Goal: Task Accomplishment & Management: Manage account settings

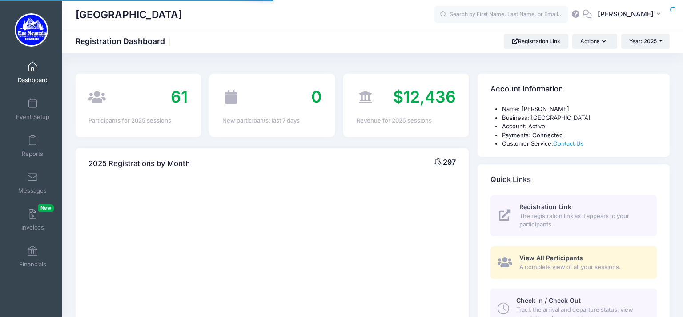
select select
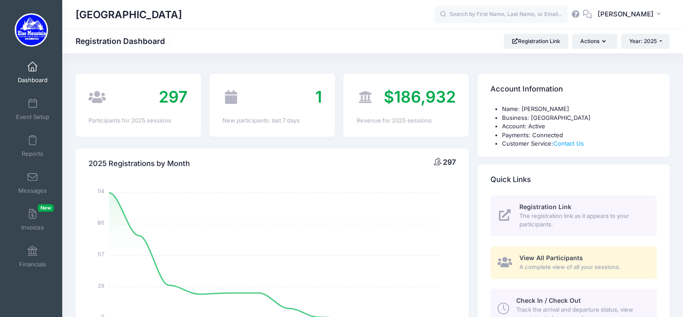
click at [481, 24] on div "SS Sarah Schnitter My Profile My Events My Registrations Settings Announcements…" at bounding box center [551, 14] width 235 height 20
click at [486, 19] on input "text" at bounding box center [500, 15] width 133 height 18
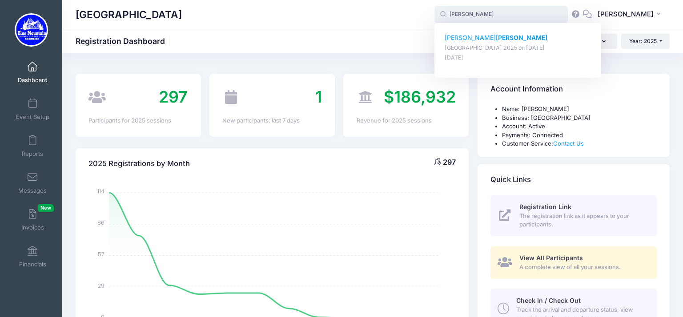
click at [496, 40] on strong "[PERSON_NAME]" at bounding box center [522, 38] width 52 height 8
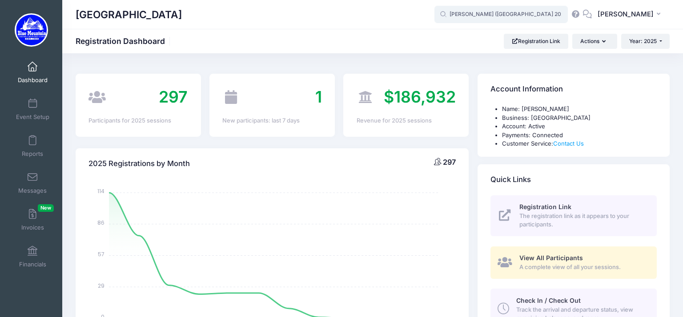
type input "Delaney Gradwell (Blue Mountain Cross Country Camp 2025, Aug-17, 2025)"
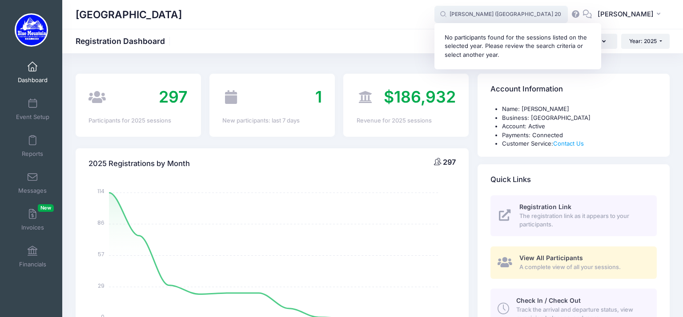
click at [491, 15] on input "Delaney Gradwell (Blue Mountain Cross Country Camp 2025, Aug-17, 2025)" at bounding box center [500, 15] width 133 height 18
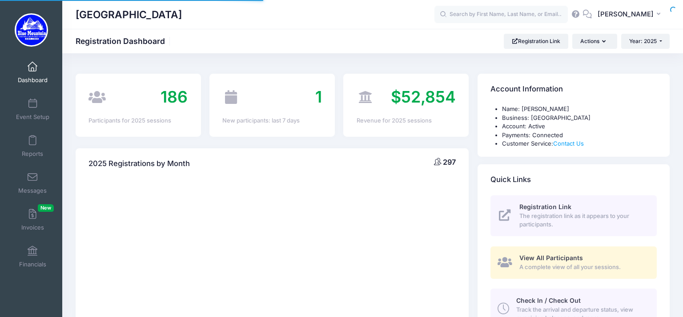
select select
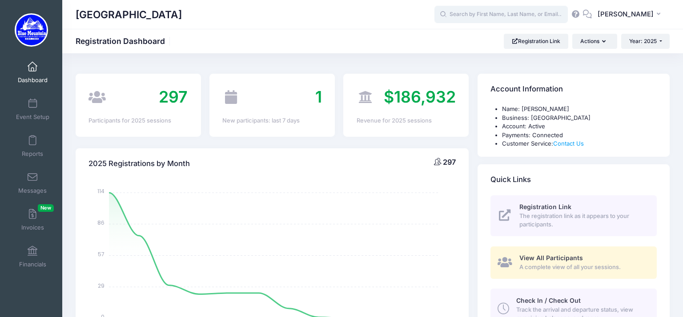
click at [463, 16] on input "text" at bounding box center [500, 15] width 133 height 18
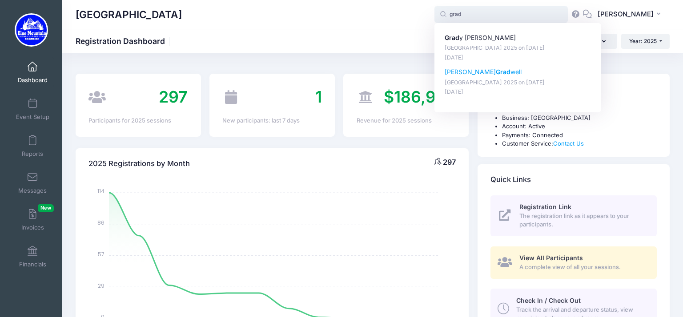
click at [474, 76] on p "Delaney Grad well" at bounding box center [517, 72] width 147 height 9
type input "[PERSON_NAME] ([GEOGRAPHIC_DATA] 2025, [DATE])"
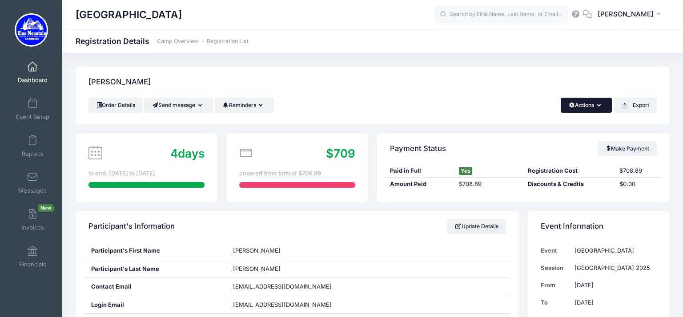
click at [590, 109] on button "Actions" at bounding box center [585, 105] width 51 height 15
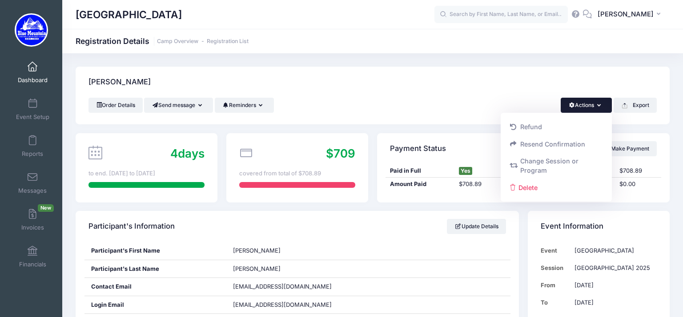
click at [432, 72] on div "[PERSON_NAME]" at bounding box center [373, 82] width 594 height 31
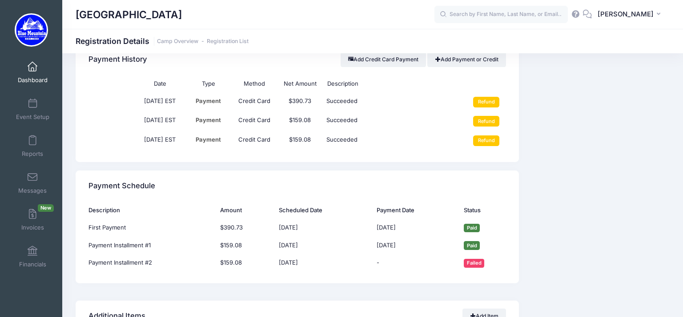
scroll to position [3996, 0]
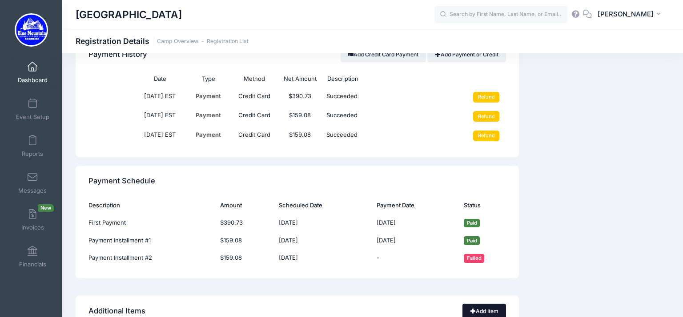
click at [481, 304] on link "Add Item" at bounding box center [484, 311] width 44 height 15
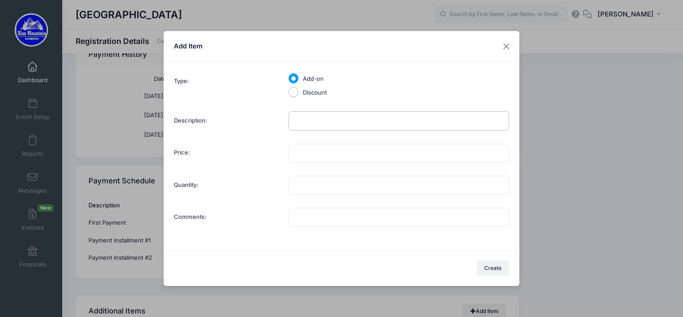
click at [338, 120] on input "Description:" at bounding box center [398, 121] width 220 height 19
type input "Apparel Items"
click at [314, 147] on input "Price:" at bounding box center [398, 153] width 220 height 19
type input "80.00"
click at [312, 213] on input "Comments:" at bounding box center [398, 217] width 220 height 19
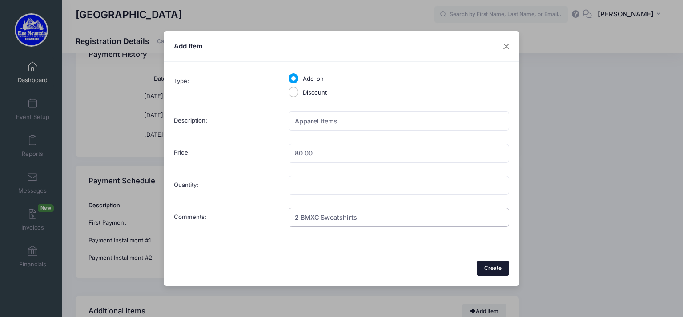
type input "2 BMXC Sweatshirts"
click at [489, 265] on button "Create" at bounding box center [492, 268] width 33 height 15
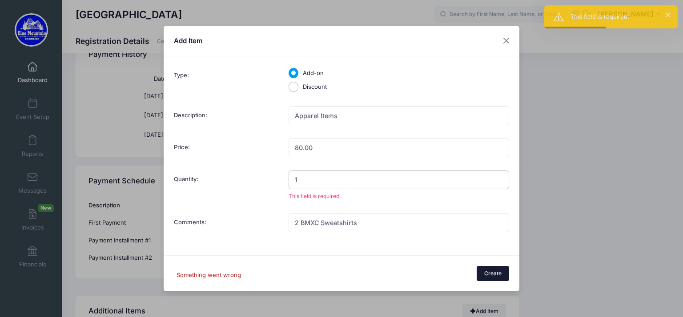
type input "1"
click at [485, 271] on button "Create" at bounding box center [492, 273] width 33 height 15
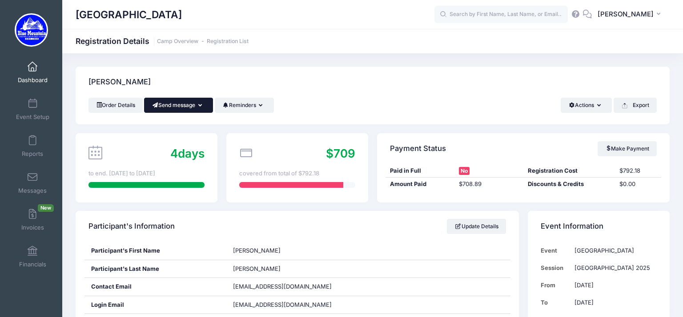
click at [200, 109] on button "Send message" at bounding box center [178, 105] width 69 height 15
click at [238, 104] on button "Reminders" at bounding box center [244, 105] width 59 height 15
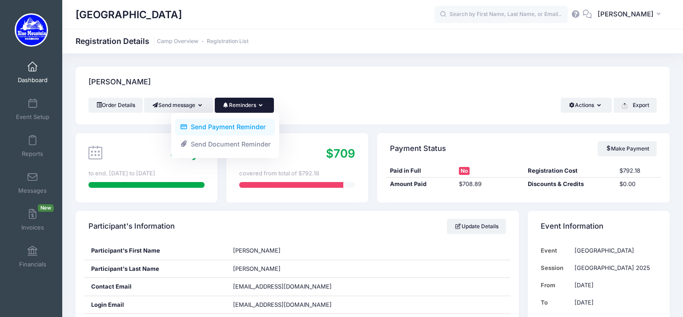
click at [231, 123] on link "Send Payment Reminder" at bounding box center [225, 127] width 100 height 17
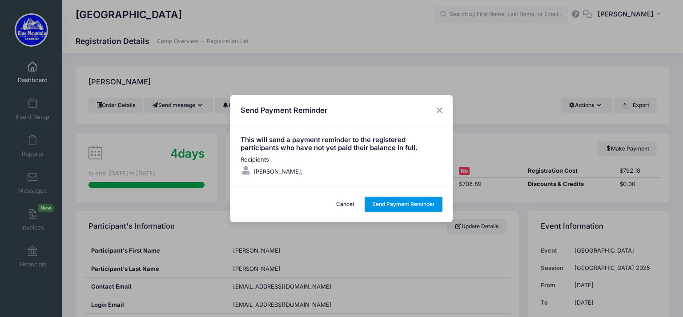
click at [376, 201] on button "Send Payment Reminder" at bounding box center [403, 204] width 78 height 15
